Goal: Book appointment/travel/reservation

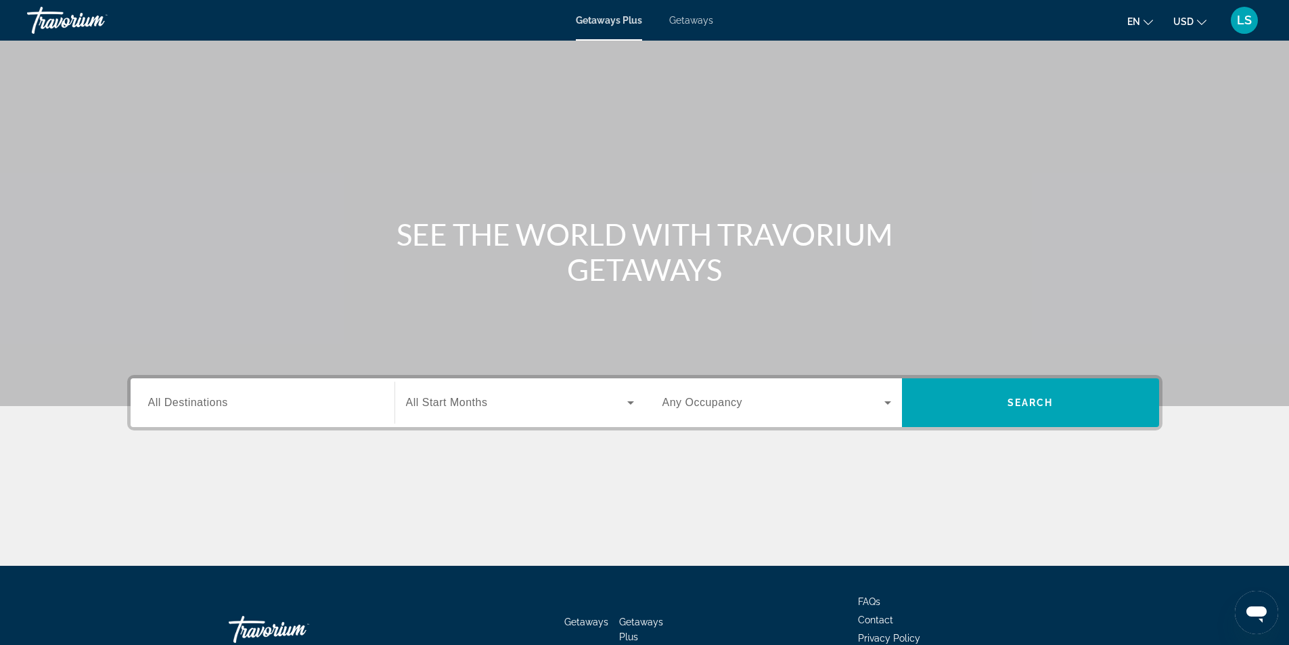
click at [155, 403] on span "All Destinations" at bounding box center [188, 403] width 80 height 12
click at [155, 403] on input "Destination All Destinations" at bounding box center [262, 403] width 229 height 16
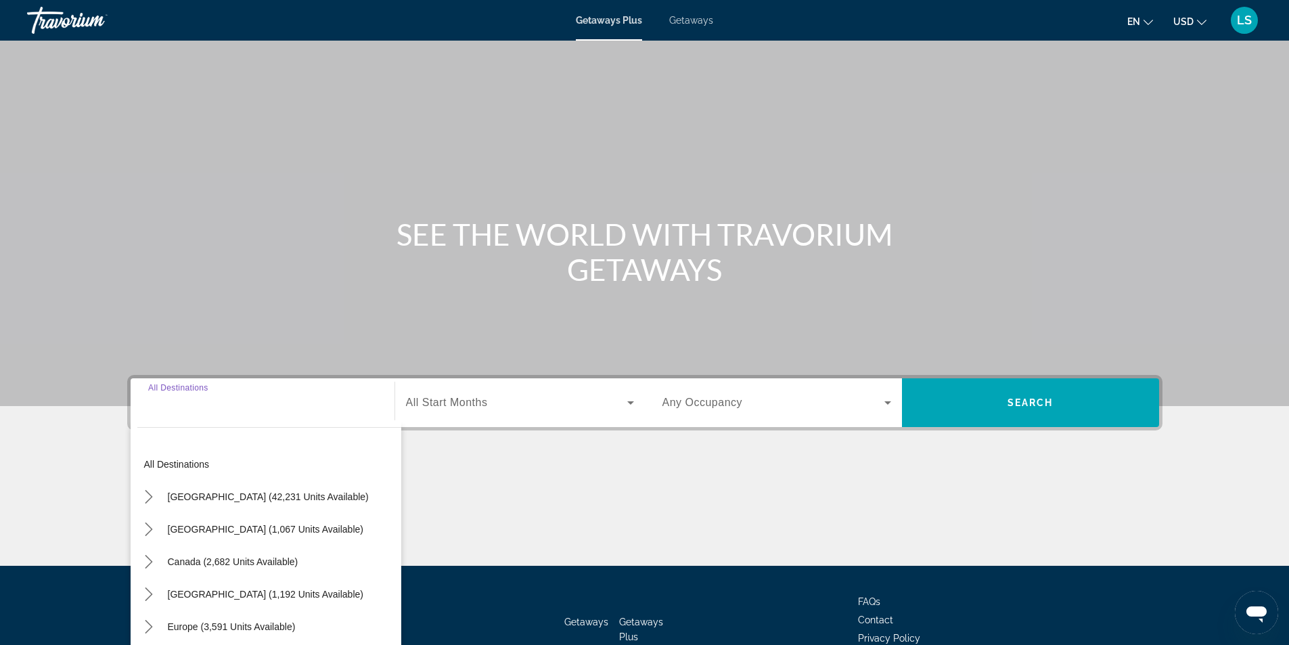
scroll to position [87, 0]
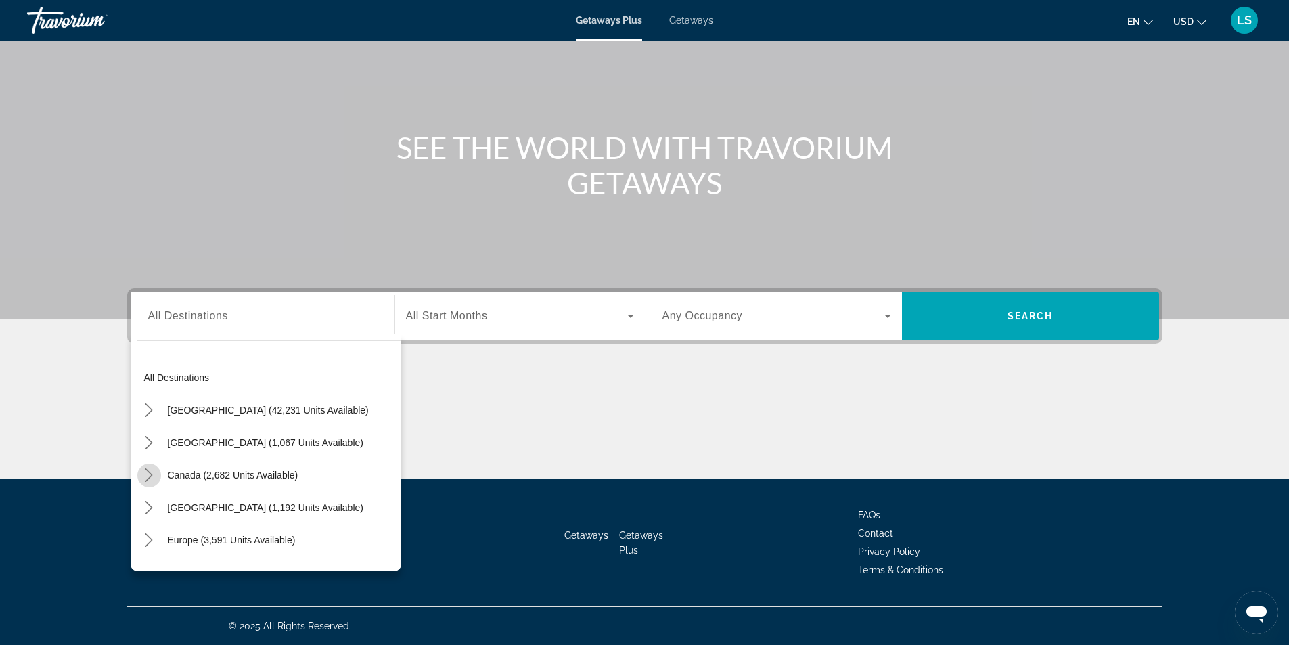
click at [151, 474] on icon "Toggle Canada (2,682 units available) submenu" at bounding box center [148, 475] width 7 height 14
click at [166, 541] on span "[GEOGRAPHIC_DATA] (1,034 units available)" at bounding box center [256, 540] width 196 height 11
type input "**********"
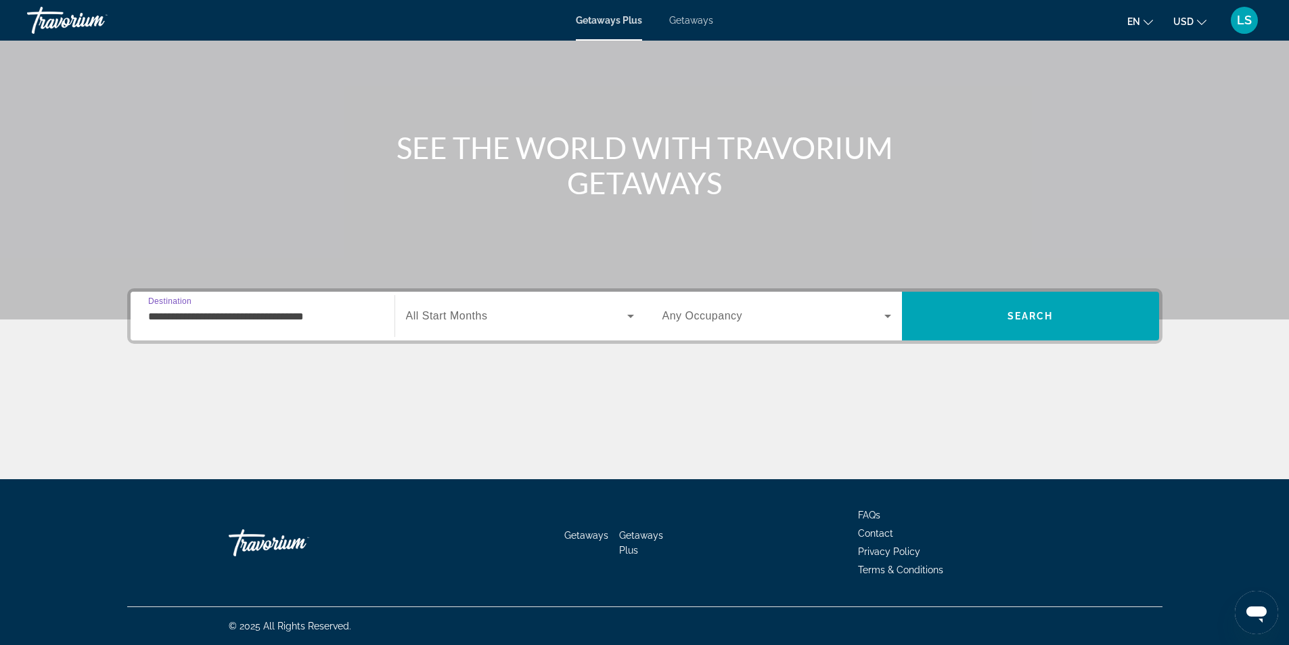
click at [455, 318] on span "All Start Months" at bounding box center [447, 316] width 82 height 12
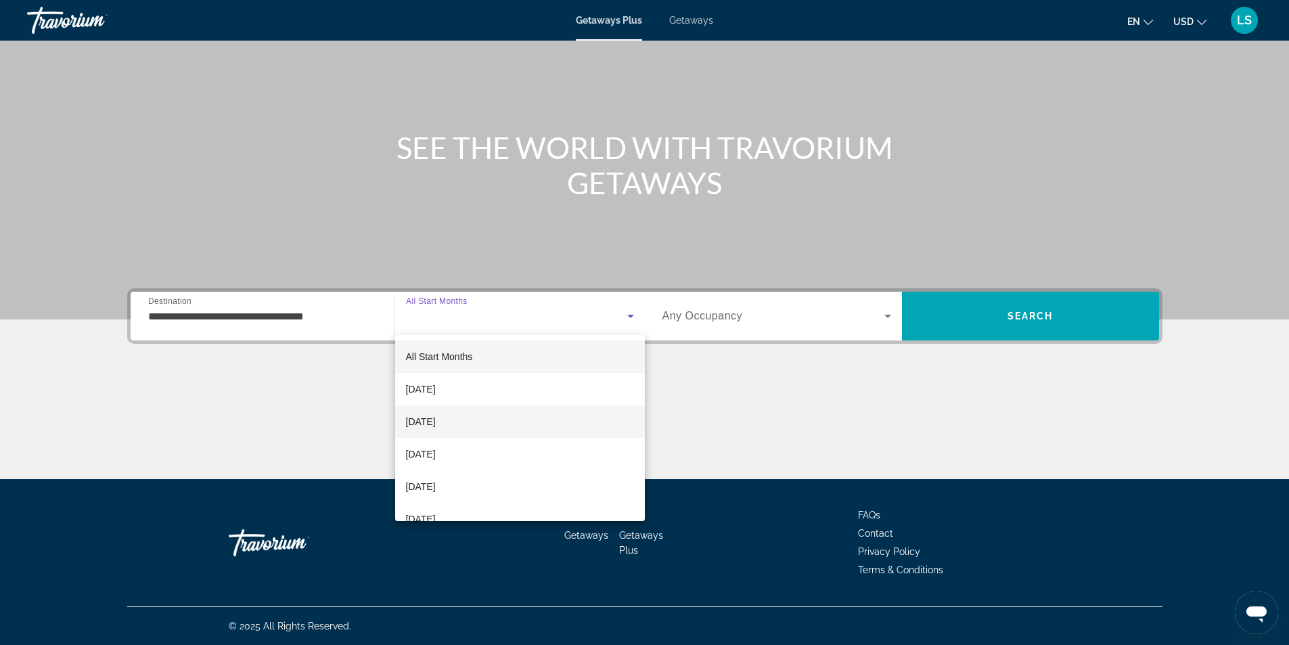
click at [425, 419] on span "[DATE]" at bounding box center [421, 421] width 30 height 16
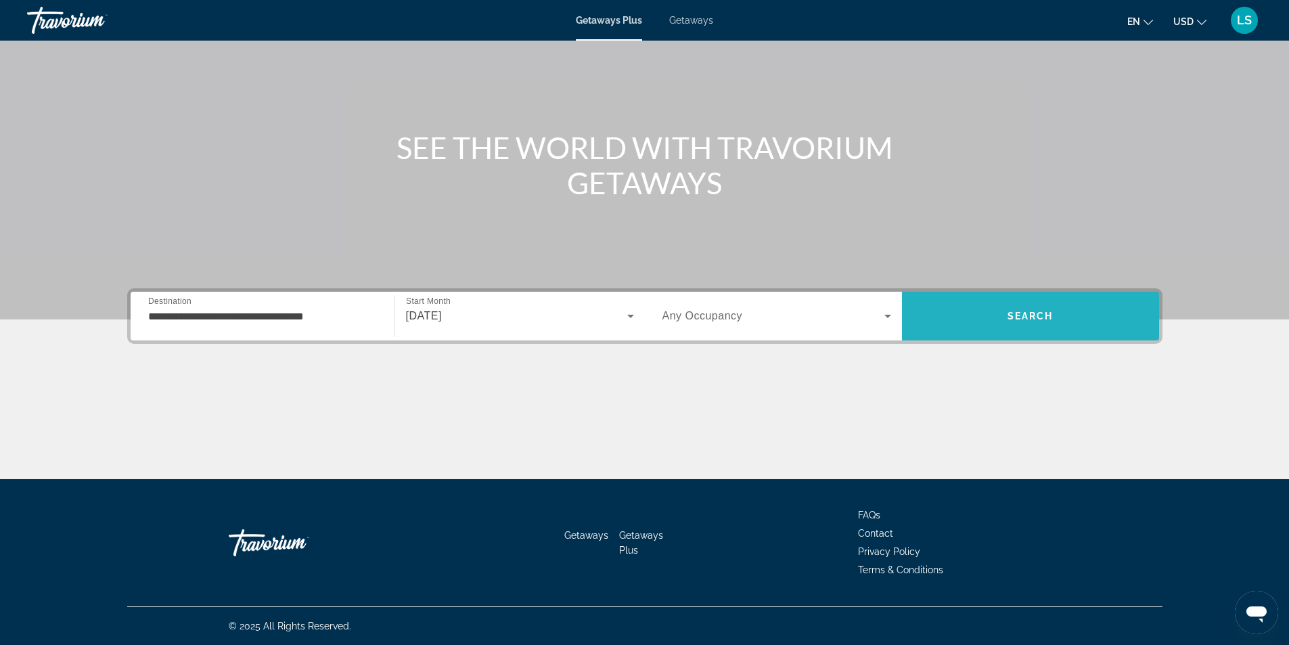
click at [1009, 315] on span "Search" at bounding box center [1031, 316] width 46 height 11
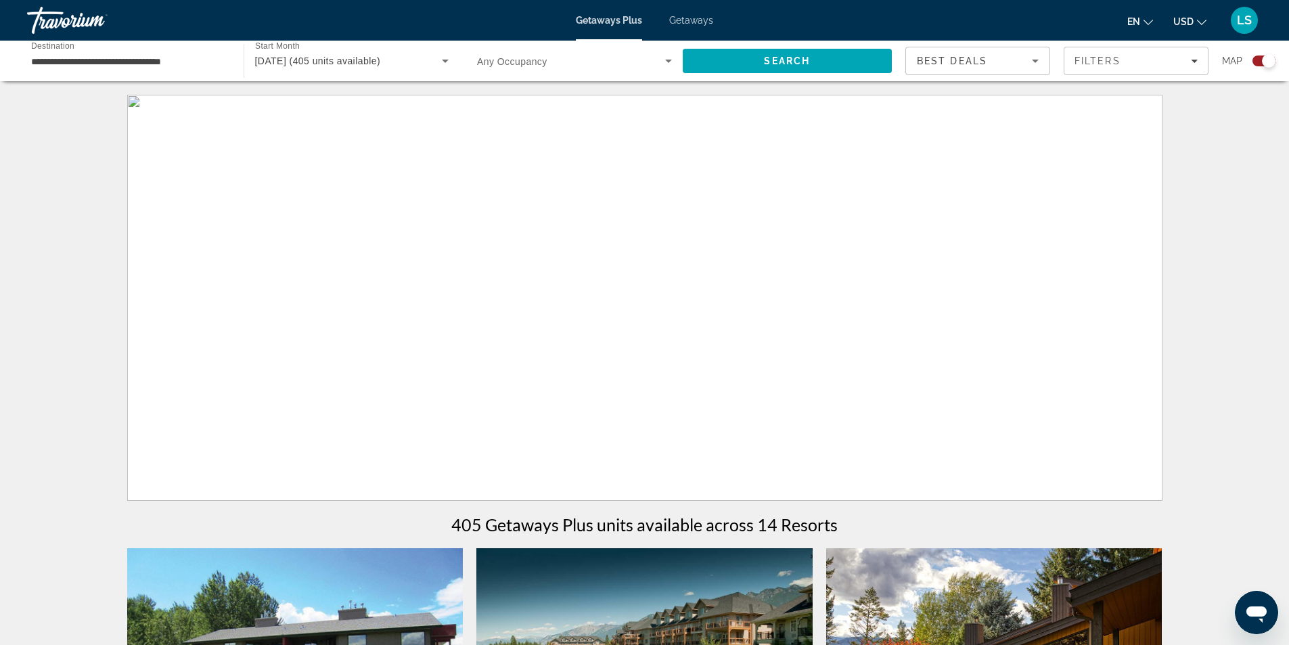
click at [693, 20] on span "Getaways" at bounding box center [691, 20] width 44 height 11
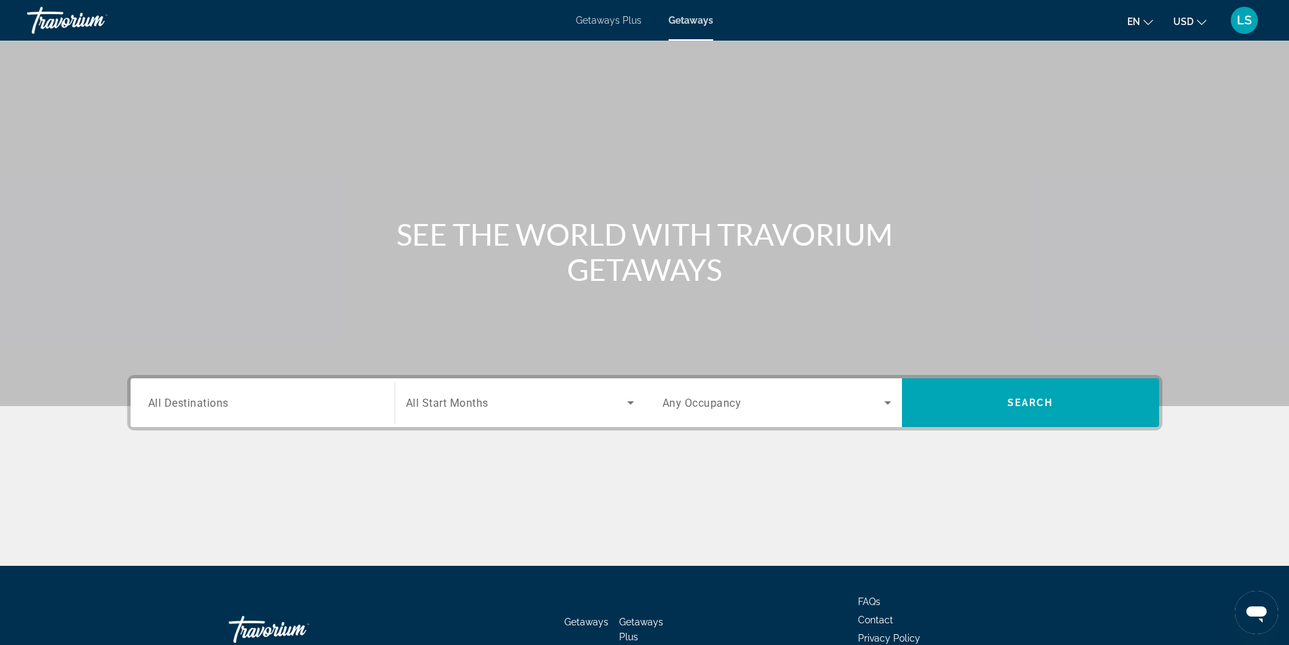
click at [181, 402] on span "All Destinations" at bounding box center [188, 402] width 81 height 13
click at [181, 402] on input "Destination All Destinations" at bounding box center [262, 403] width 229 height 16
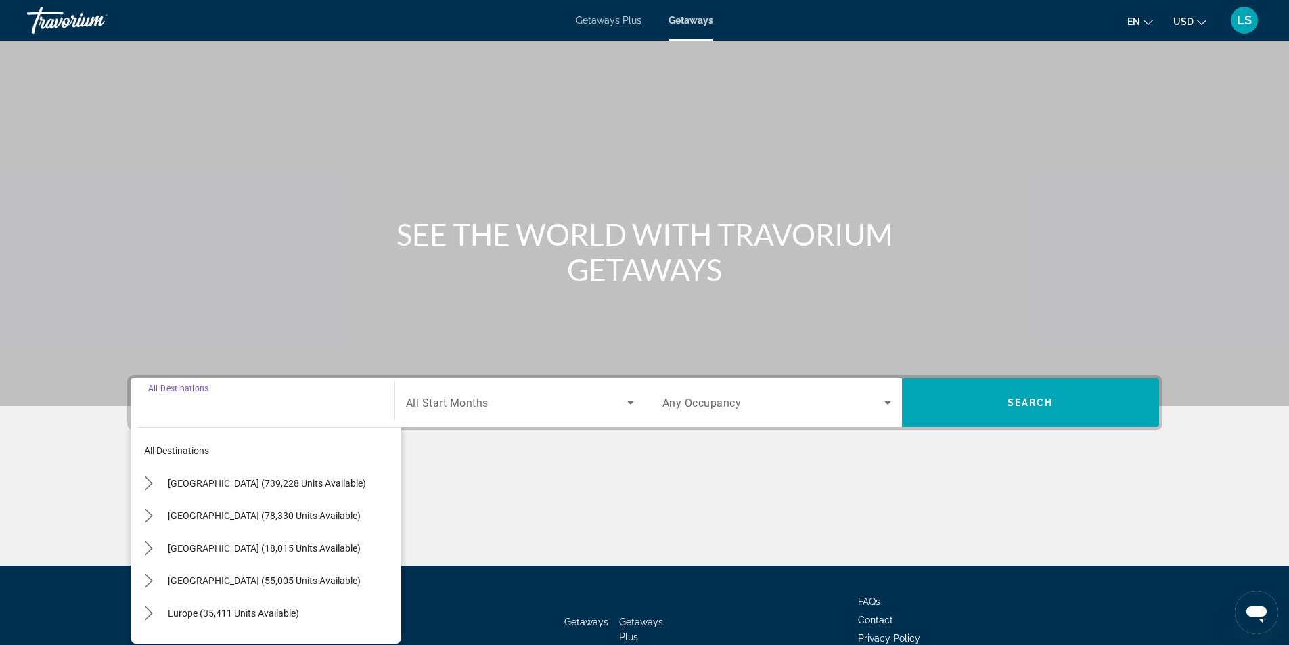
scroll to position [87, 0]
